Goal: Transaction & Acquisition: Download file/media

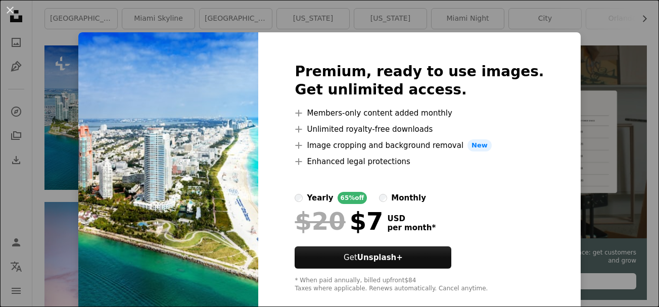
scroll to position [207, 0]
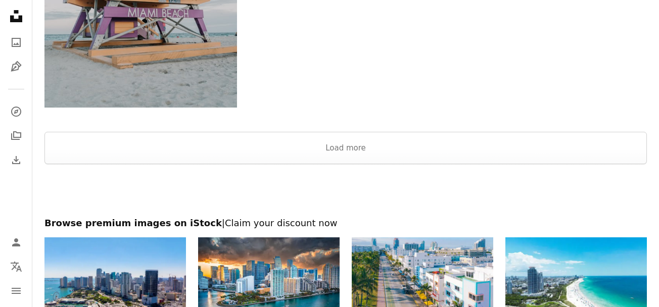
scroll to position [1617, 0]
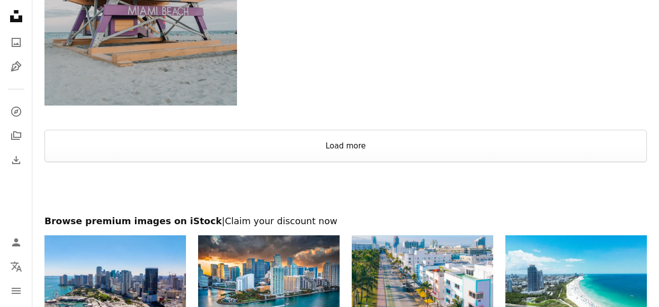
click at [350, 142] on button "Load more" at bounding box center [345, 146] width 602 height 32
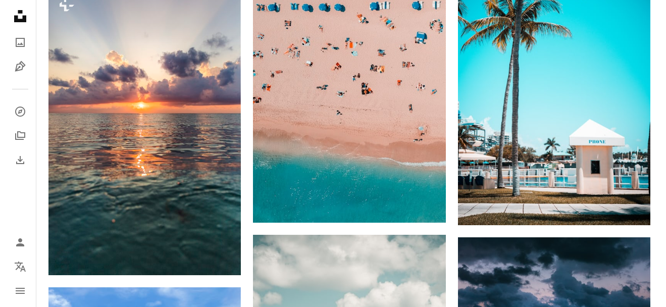
scroll to position [4625, 0]
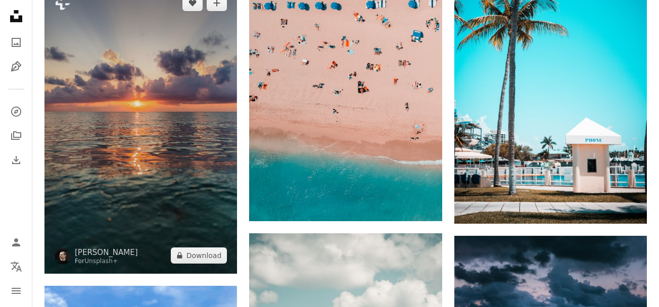
click at [182, 156] on img at bounding box center [140, 129] width 192 height 289
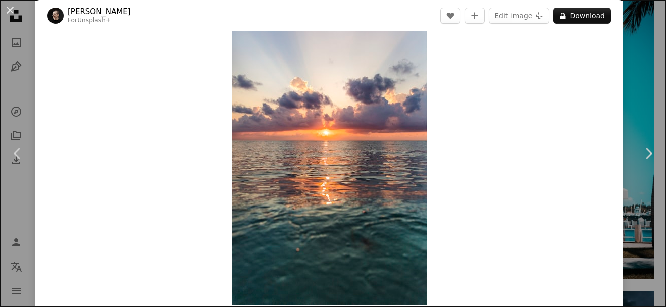
scroll to position [8, 0]
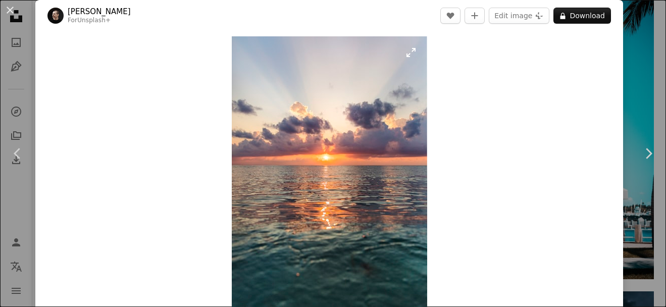
click at [328, 105] on img "Zoom in on this image" at bounding box center [330, 183] width 196 height 294
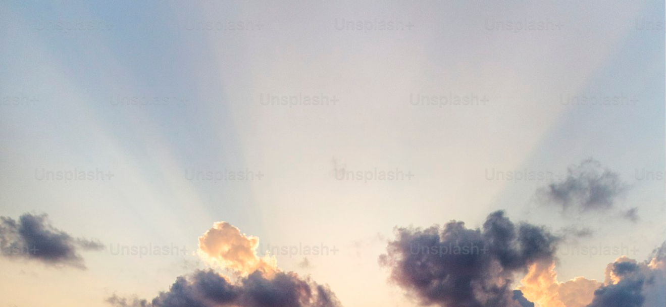
scroll to position [336, 0]
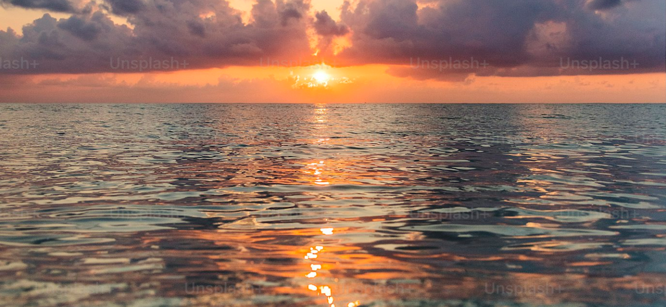
click at [328, 105] on img "Zoom out on this image" at bounding box center [332, 164] width 667 height 1001
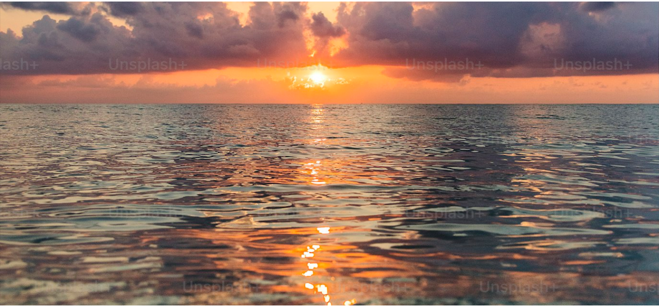
scroll to position [31, 0]
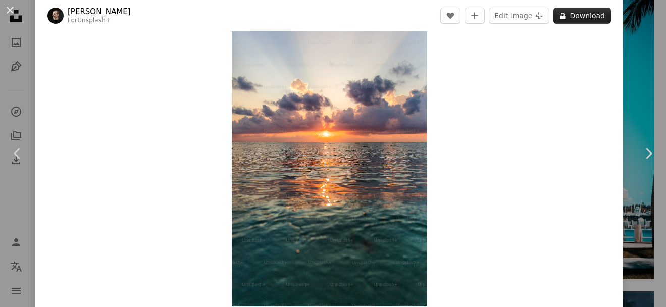
click at [574, 14] on button "A lock Download" at bounding box center [583, 16] width 58 height 16
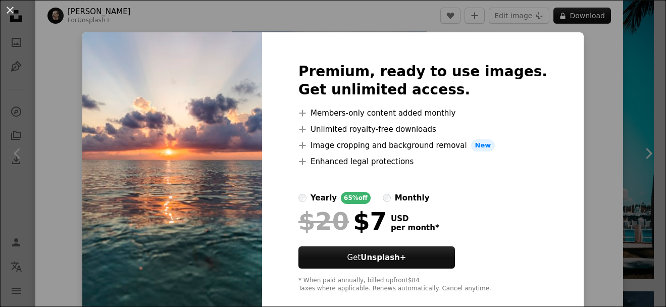
click at [583, 97] on div "An X shape Premium, ready to use images. Get unlimited access. A plus sign Memb…" at bounding box center [333, 153] width 666 height 307
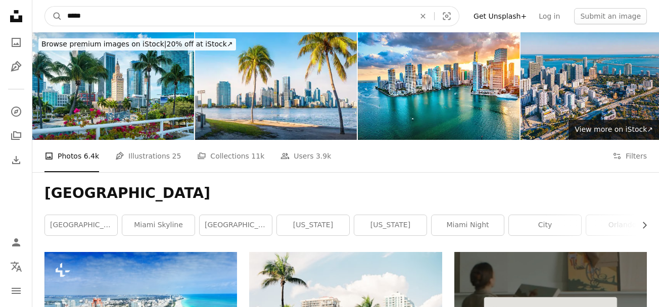
click at [131, 14] on input "*****" at bounding box center [237, 16] width 350 height 19
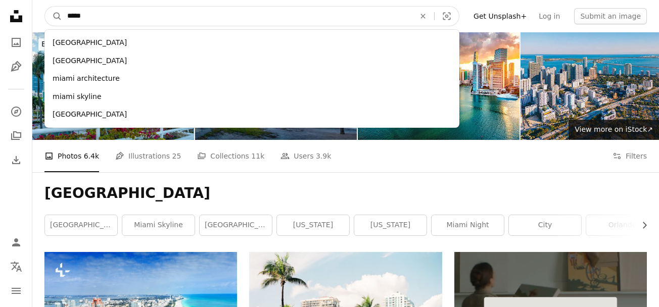
click at [131, 14] on input "*****" at bounding box center [237, 16] width 350 height 19
type input "*********"
click button "A magnifying glass" at bounding box center [53, 16] width 17 height 19
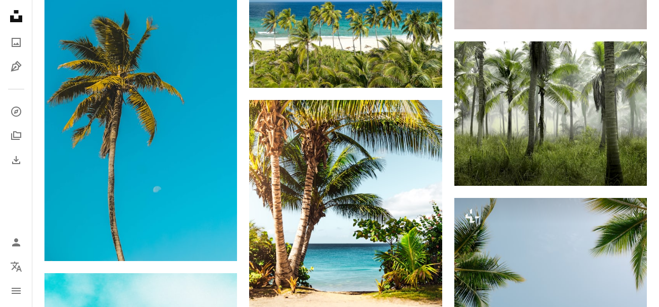
scroll to position [3289, 0]
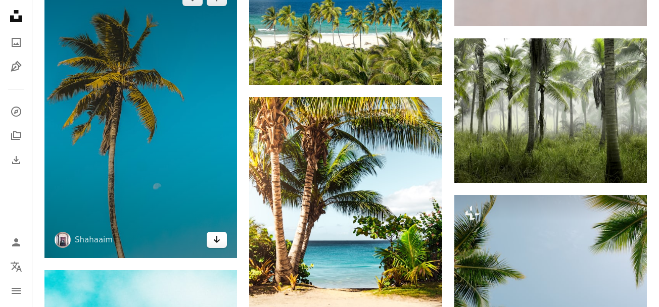
click at [214, 241] on icon "Arrow pointing down" at bounding box center [217, 239] width 8 height 12
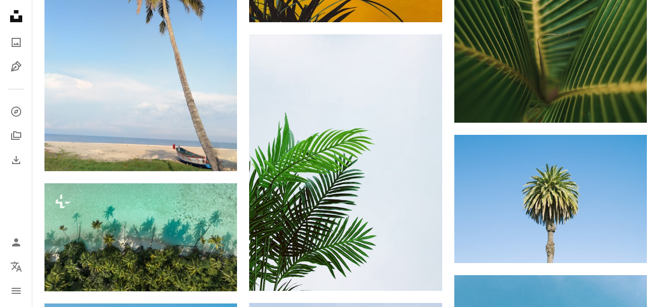
scroll to position [4799, 0]
